Goal: Navigation & Orientation: Understand site structure

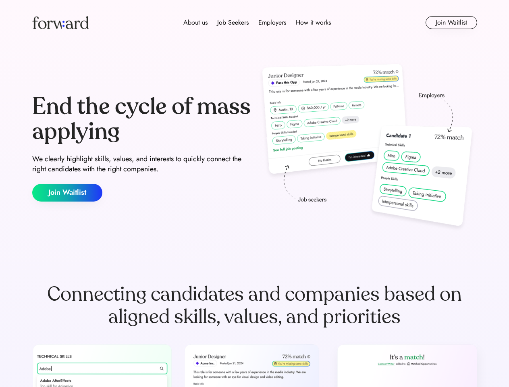
click at [255, 194] on div "End the cycle of mass applying We clearly highlight skills, values, and interes…" at bounding box center [254, 147] width 445 height 173
click at [255, 23] on div "About us Job Seekers Employers How it works" at bounding box center [257, 23] width 318 height 10
click at [61, 23] on img at bounding box center [60, 22] width 56 height 13
click at [257, 23] on div "About us Job Seekers Employers How it works" at bounding box center [257, 23] width 318 height 10
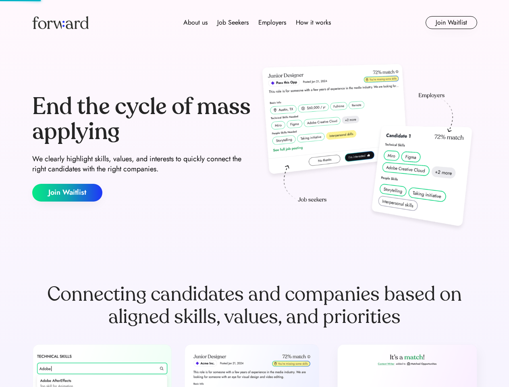
click at [196, 23] on div "About us" at bounding box center [196, 23] width 24 height 10
click at [233, 23] on div "Job Seekers" at bounding box center [232, 23] width 31 height 10
click at [272, 23] on div "Employers" at bounding box center [273, 23] width 28 height 10
click at [313, 23] on div "How it works" at bounding box center [313, 23] width 35 height 10
click at [451, 23] on button "Join Waitlist" at bounding box center [452, 22] width 52 height 13
